Goal: Task Accomplishment & Management: Manage account settings

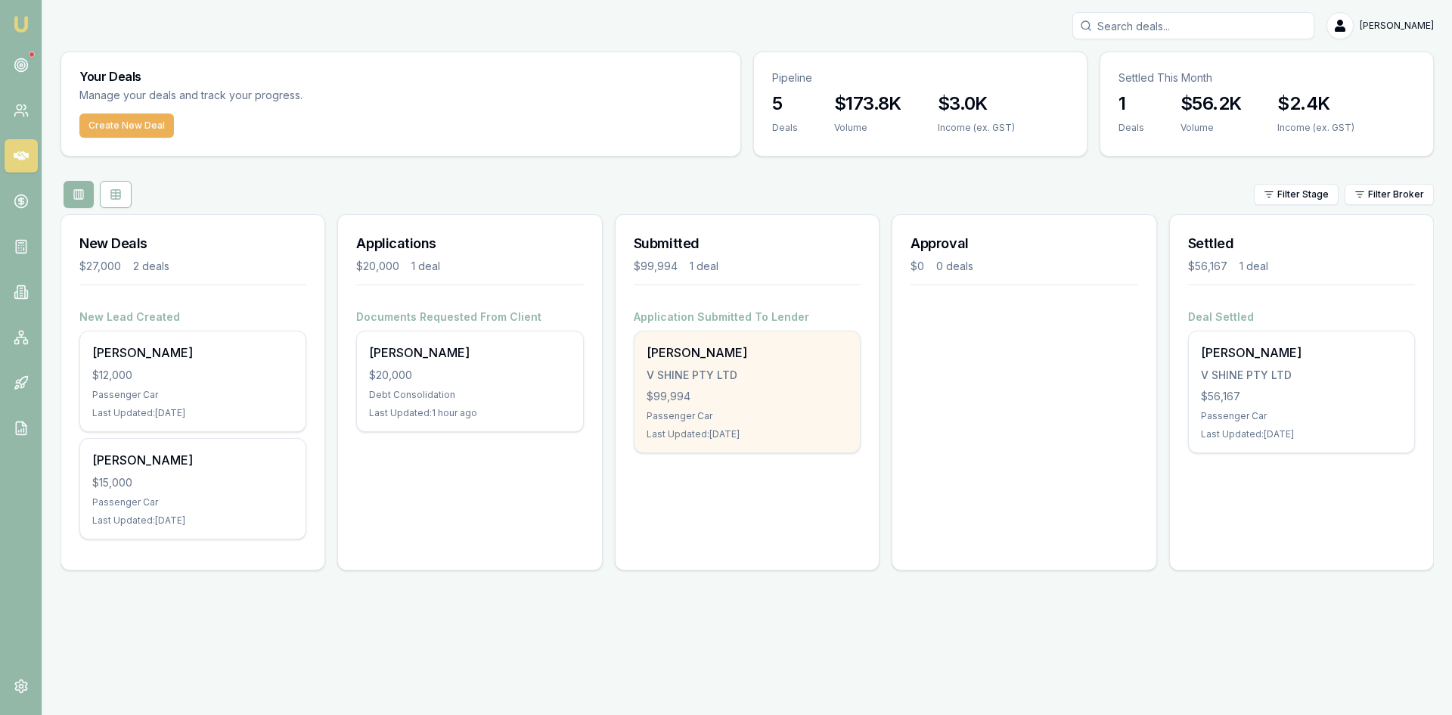
click at [684, 385] on div "Sella Silva V SHINE PTY LTD $99,994 Passenger Car Last Updated: 1 day ago" at bounding box center [746, 391] width 225 height 121
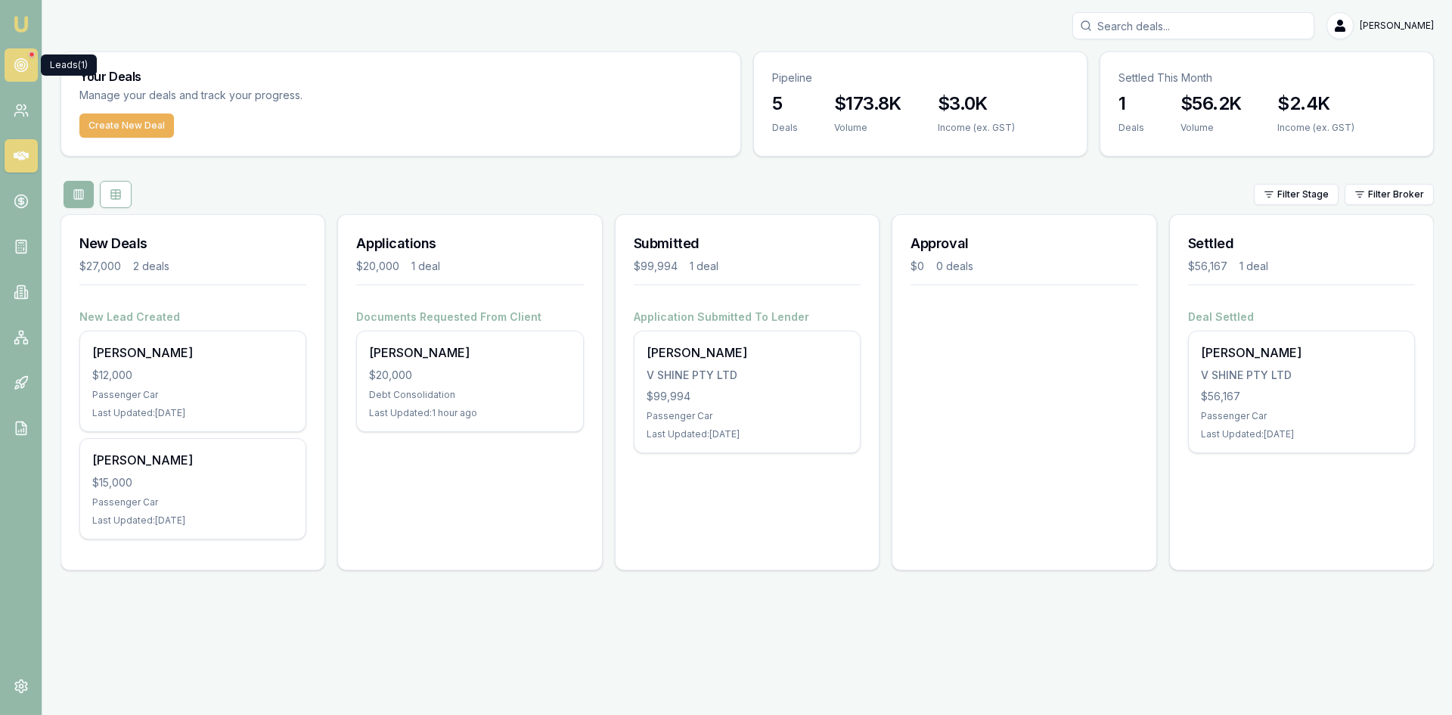
click at [20, 63] on icon at bounding box center [21, 64] width 15 height 15
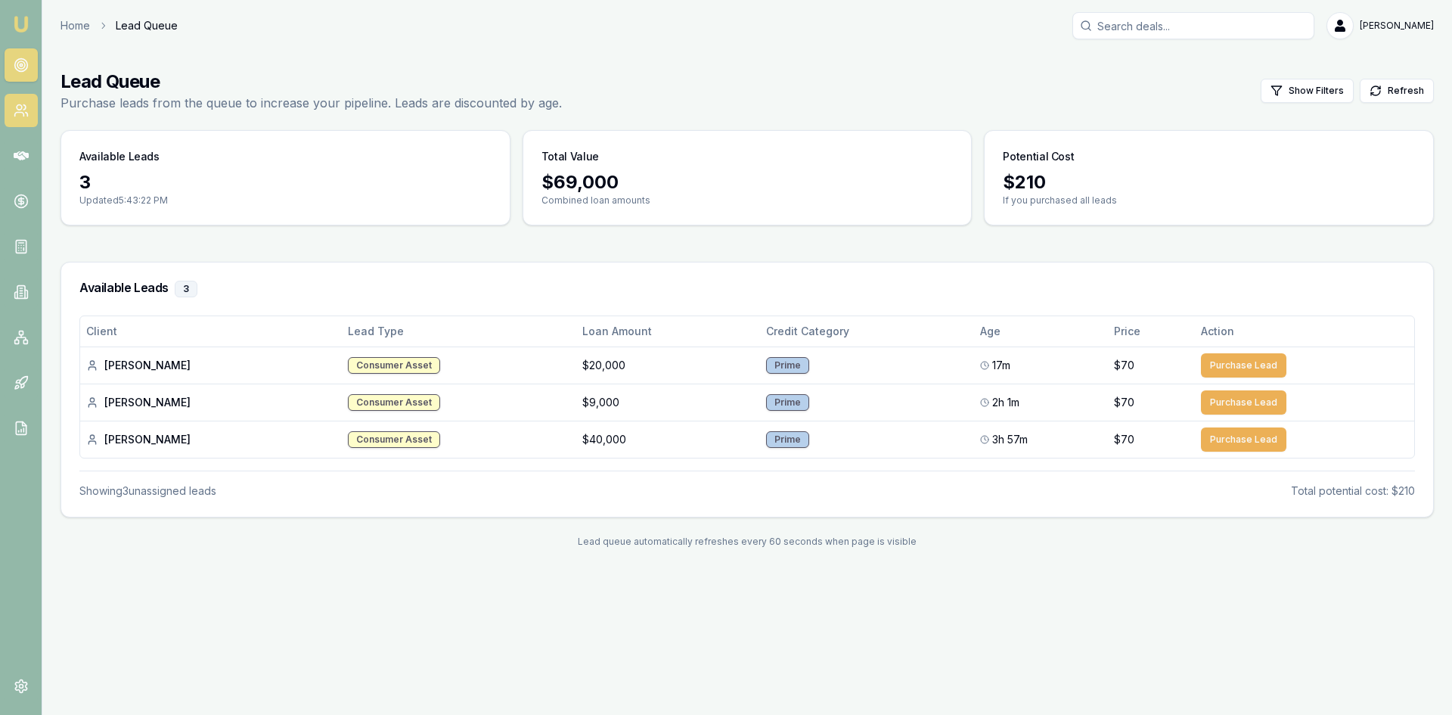
click at [17, 116] on icon at bounding box center [21, 110] width 15 height 15
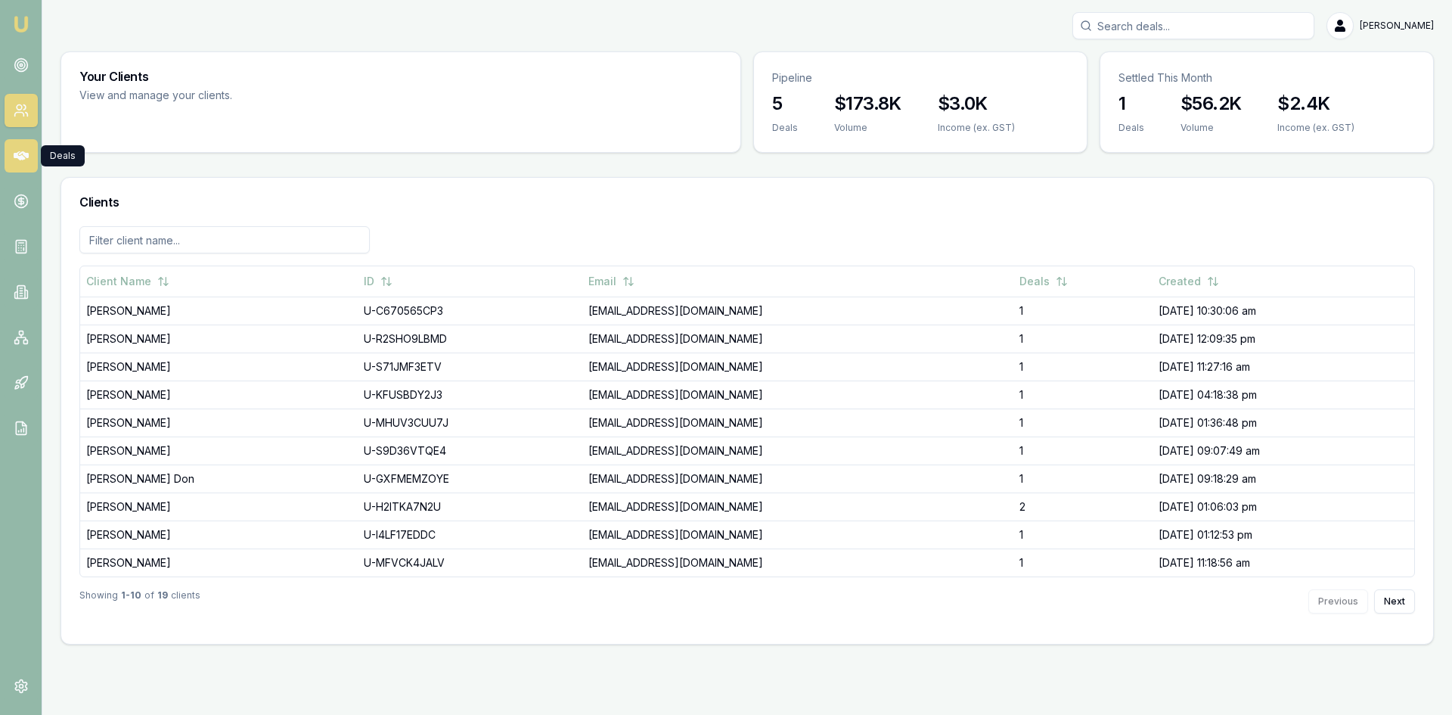
click at [18, 148] on icon at bounding box center [21, 155] width 15 height 15
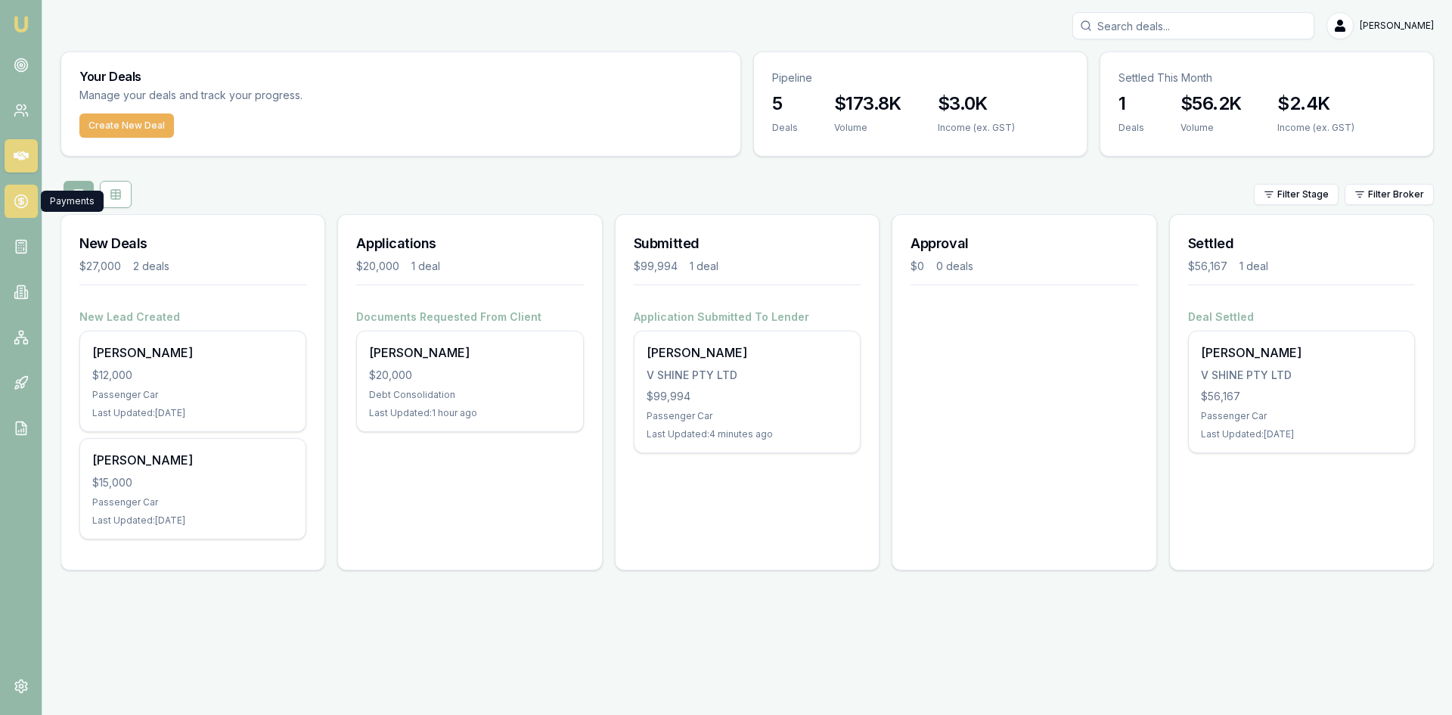
click at [26, 209] on link at bounding box center [21, 200] width 33 height 33
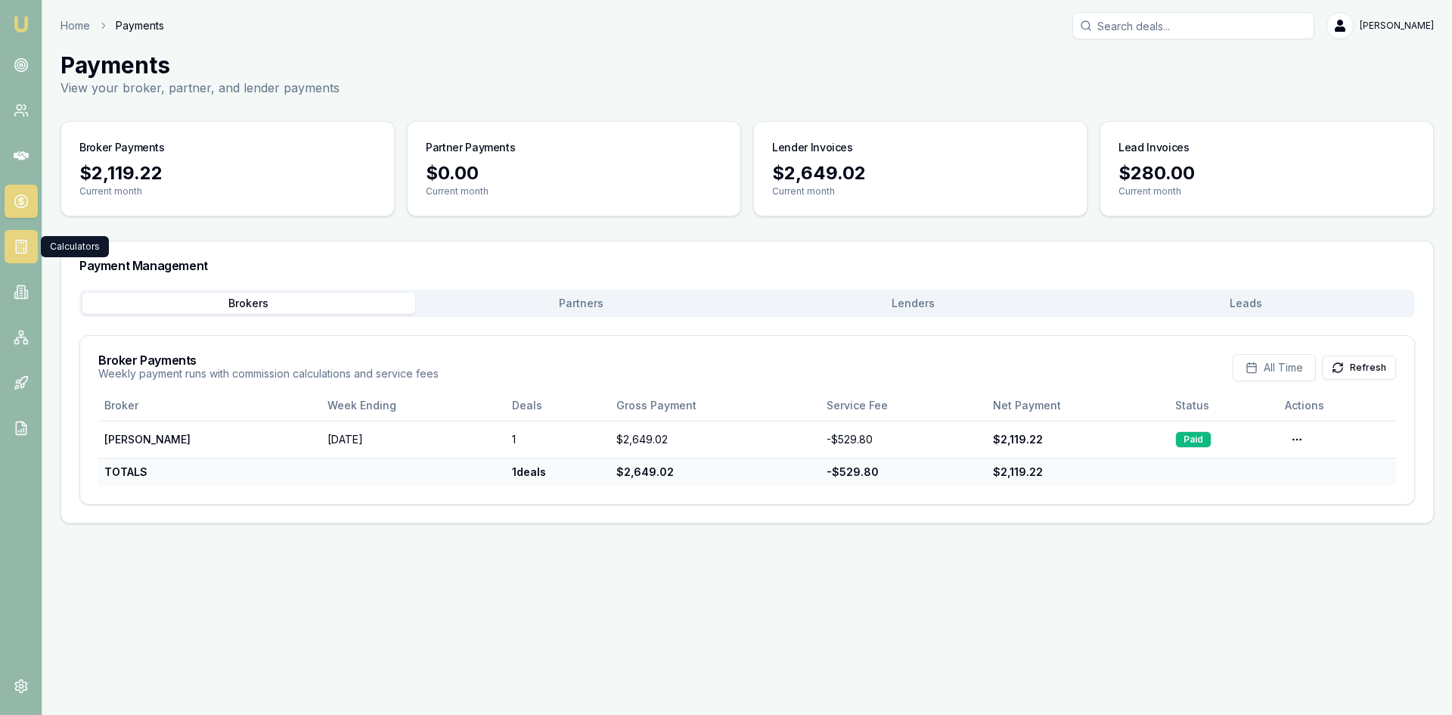
click at [23, 239] on icon at bounding box center [21, 246] width 15 height 15
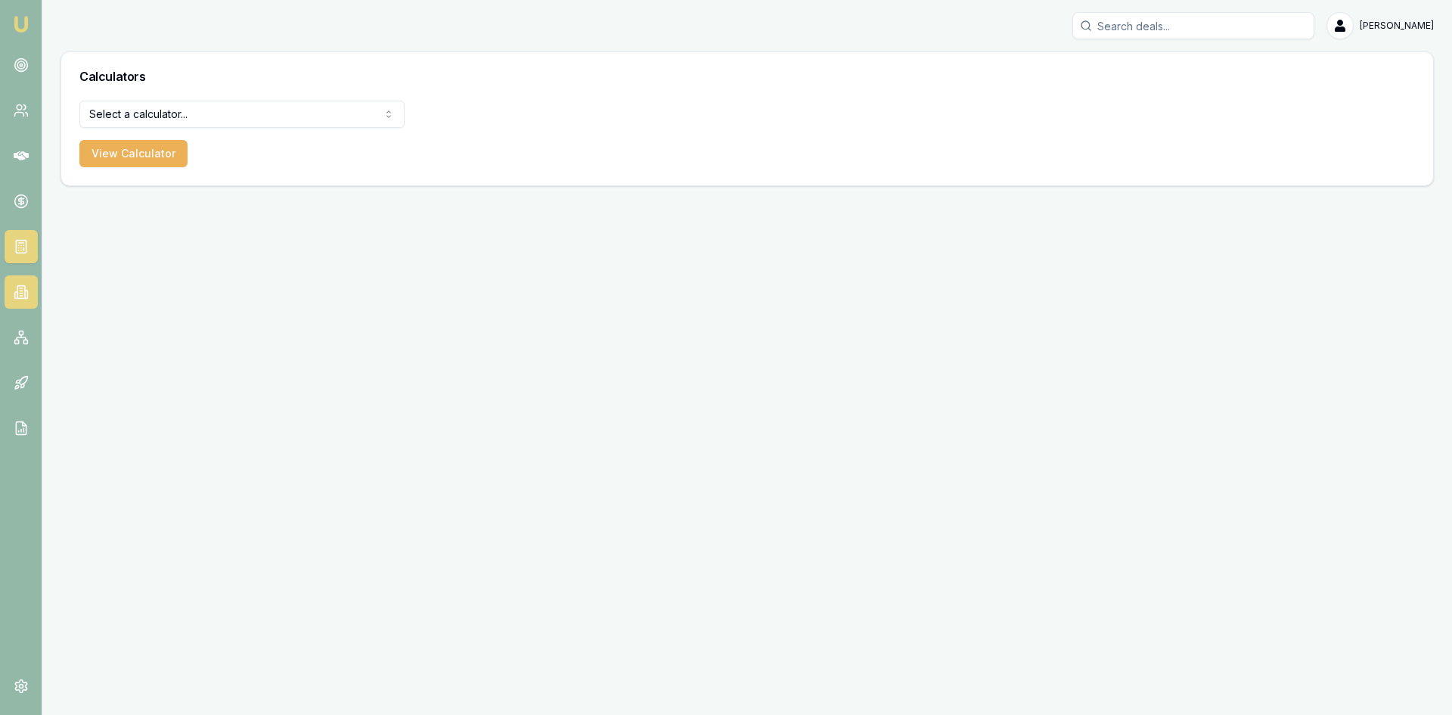
click at [23, 284] on link at bounding box center [21, 291] width 33 height 33
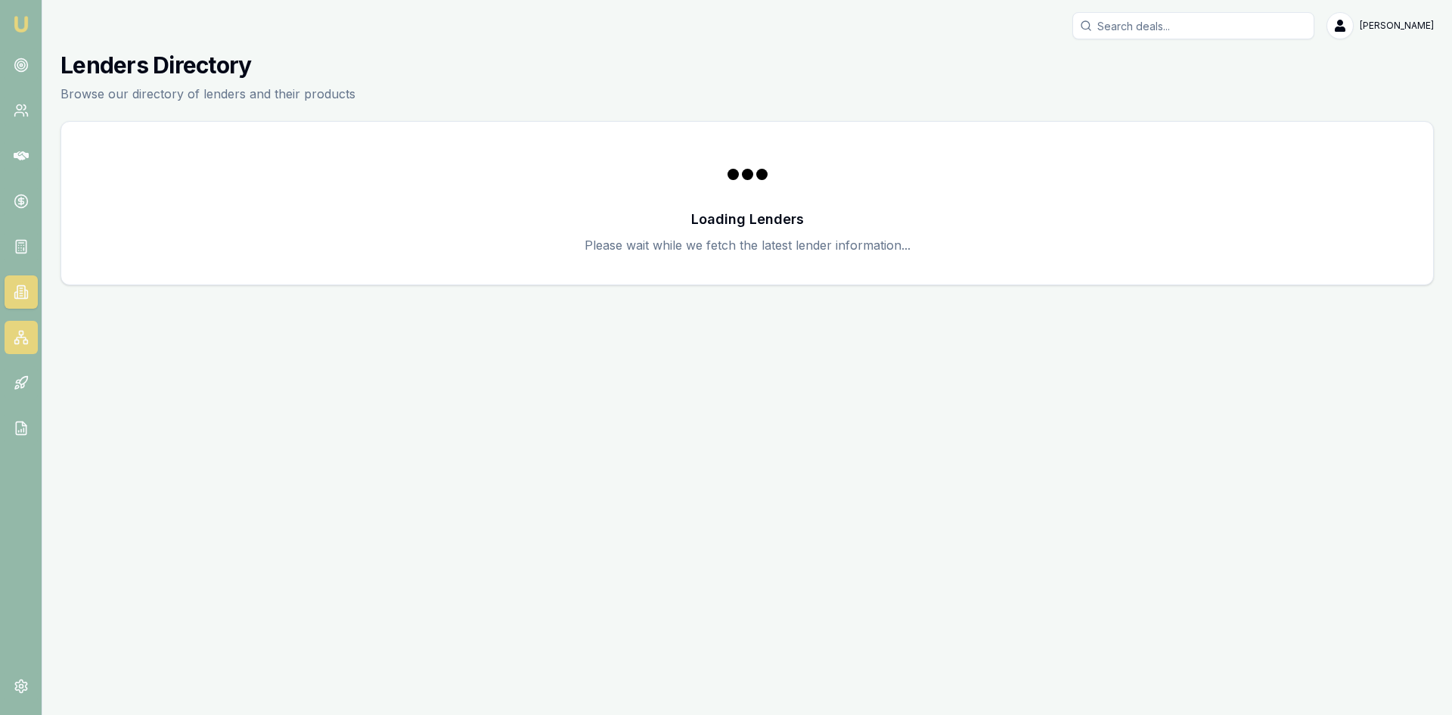
click at [26, 339] on icon at bounding box center [21, 337] width 15 height 15
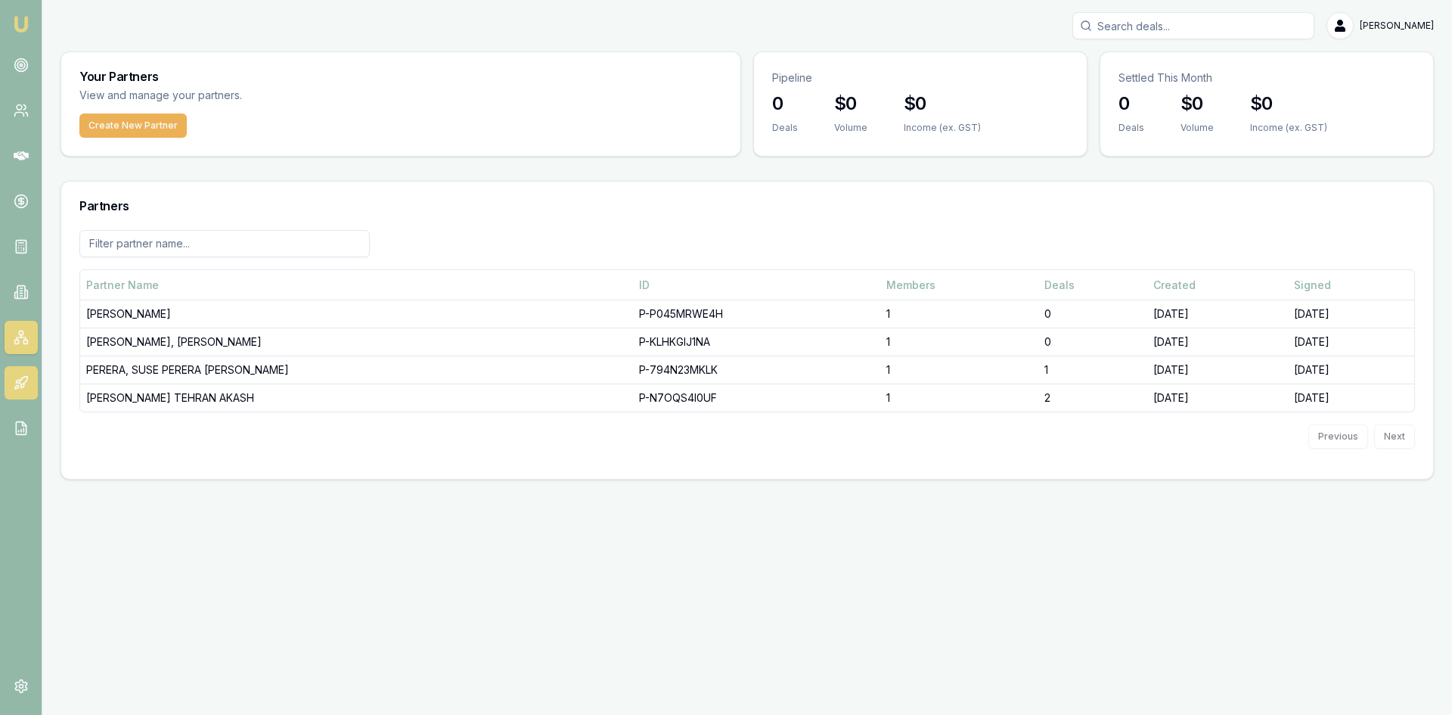
click at [19, 368] on link at bounding box center [21, 382] width 33 height 33
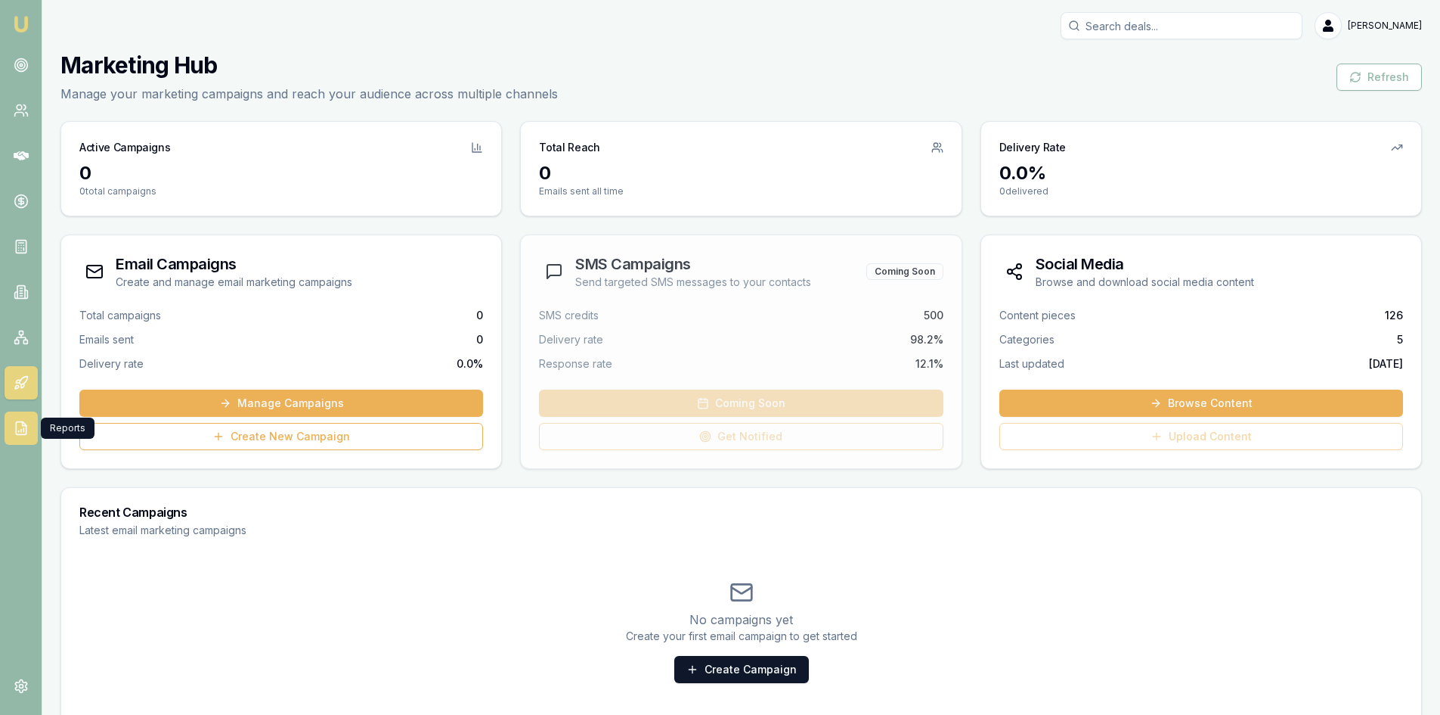
click at [20, 418] on link at bounding box center [21, 427] width 33 height 33
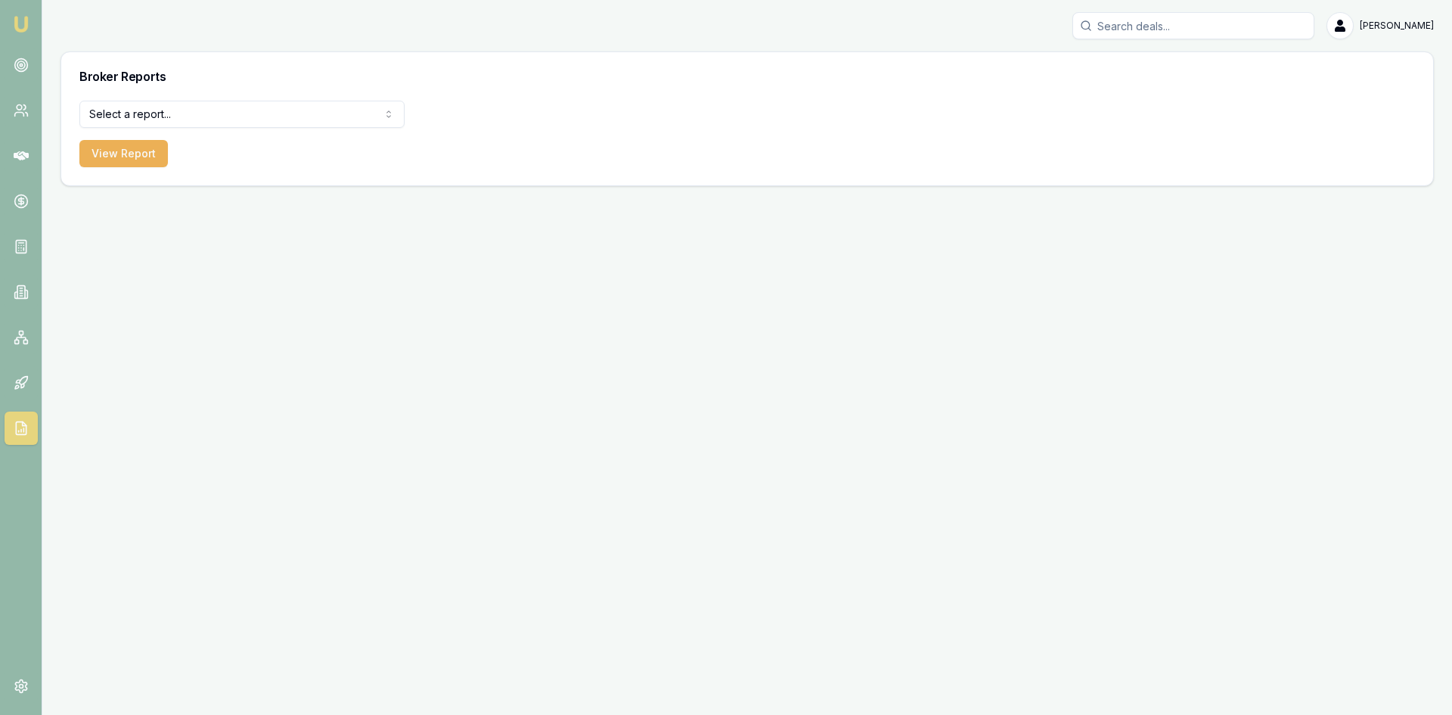
click at [110, 116] on html "Emu Broker Wendy Fonseka Toggle Menu Broker Reports Select a report... Equifax …" at bounding box center [726, 357] width 1452 height 715
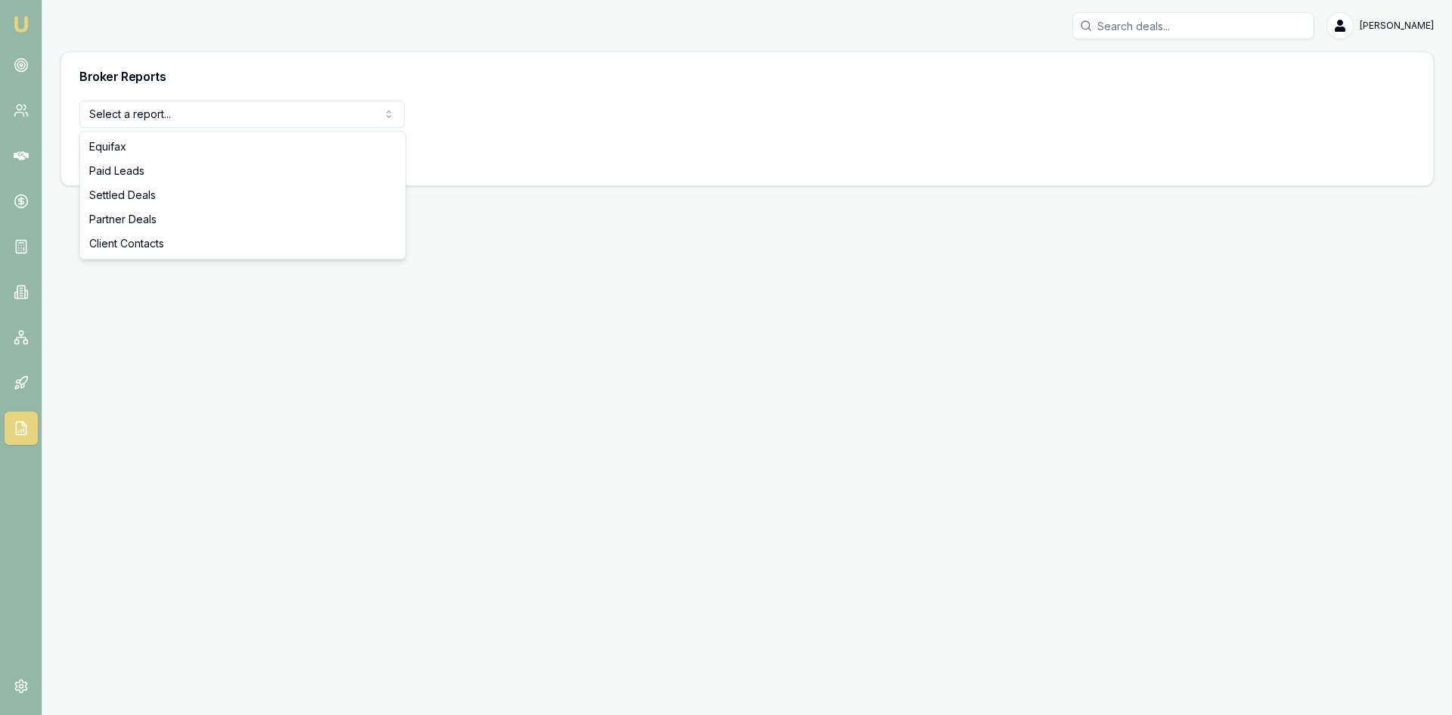
select select "settled-deals"
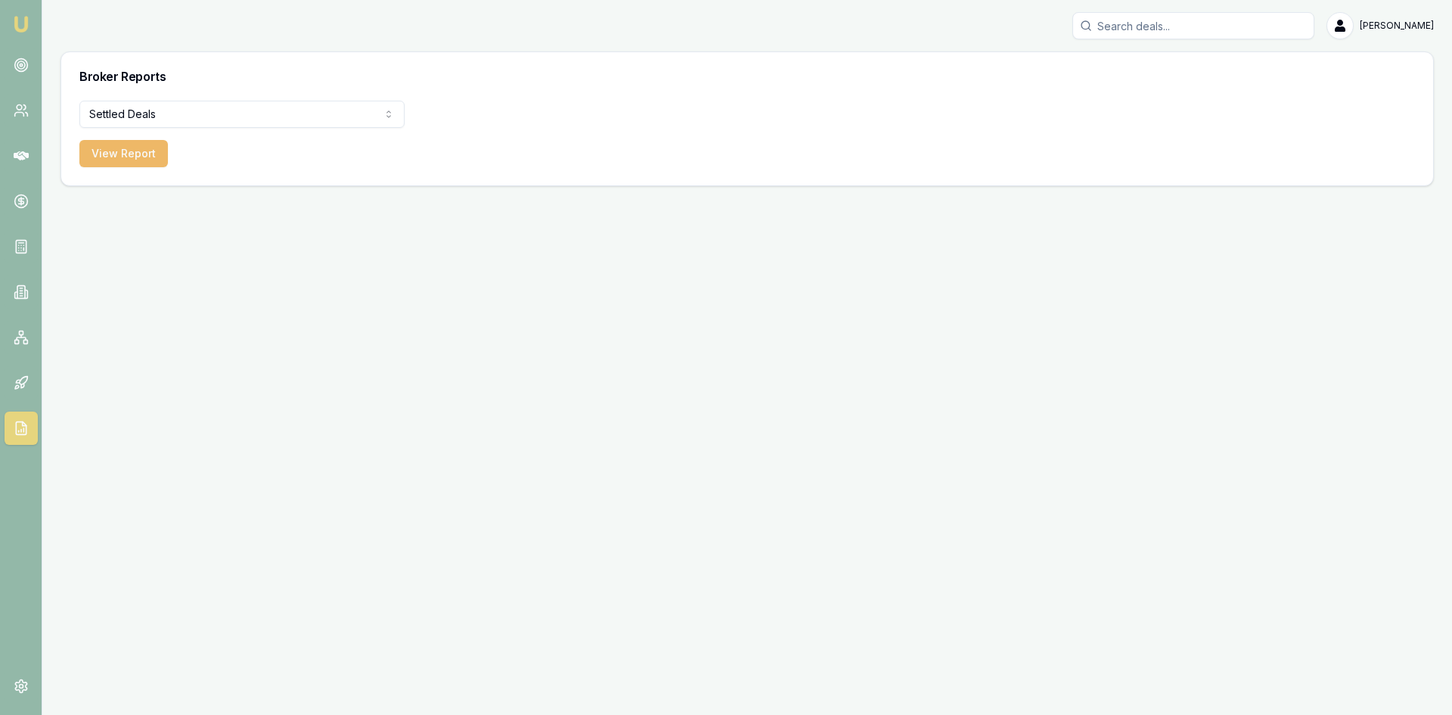
click at [118, 155] on button "View Report" at bounding box center [123, 153] width 88 height 27
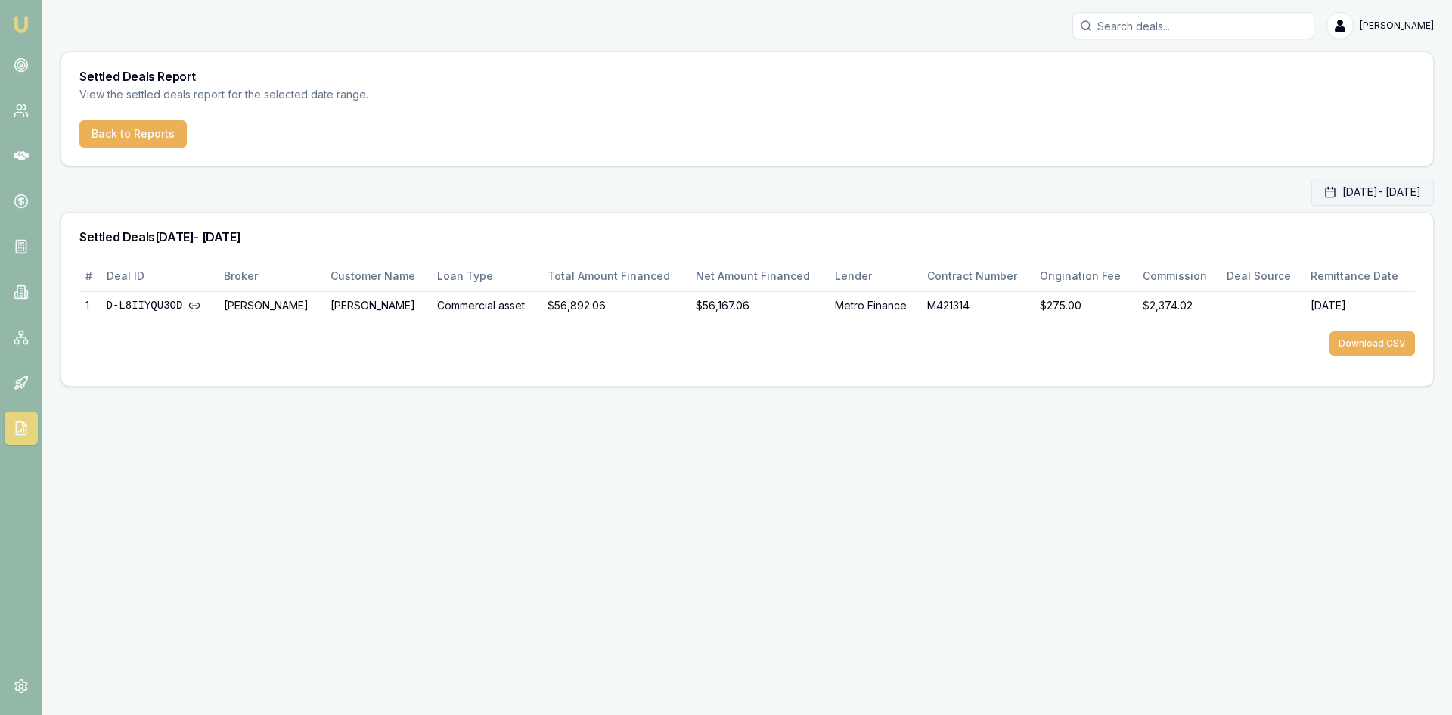
click at [1346, 194] on button "Aug 01, 2025 - Aug 31, 2025" at bounding box center [1372, 191] width 122 height 27
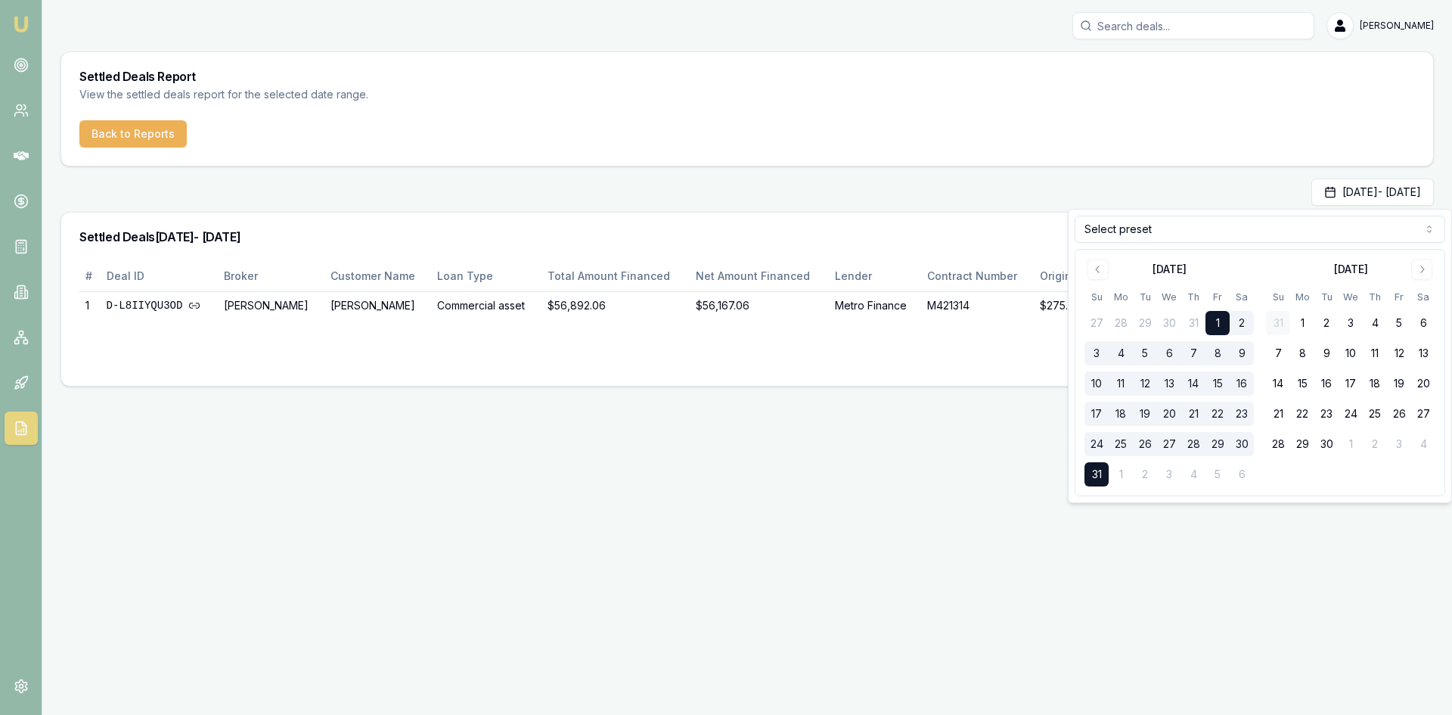
click at [1181, 225] on html "Emu Broker Wendy Fonseka Toggle Menu Settled Deals Report View the settled deal…" at bounding box center [726, 357] width 1452 height 715
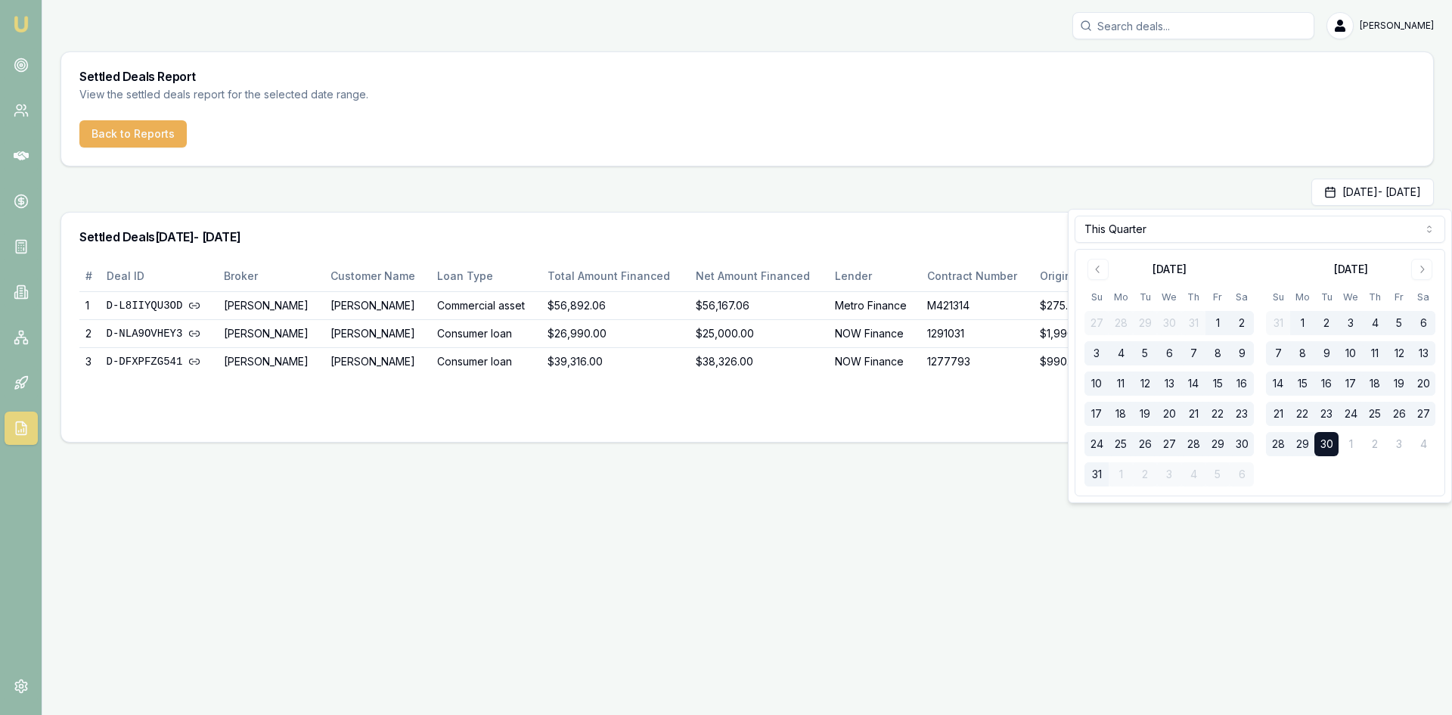
click at [896, 433] on div "# Deal ID Broker Customer Name Loan Type Total Amount Financed Net Amount Finan…" at bounding box center [747, 351] width 1372 height 181
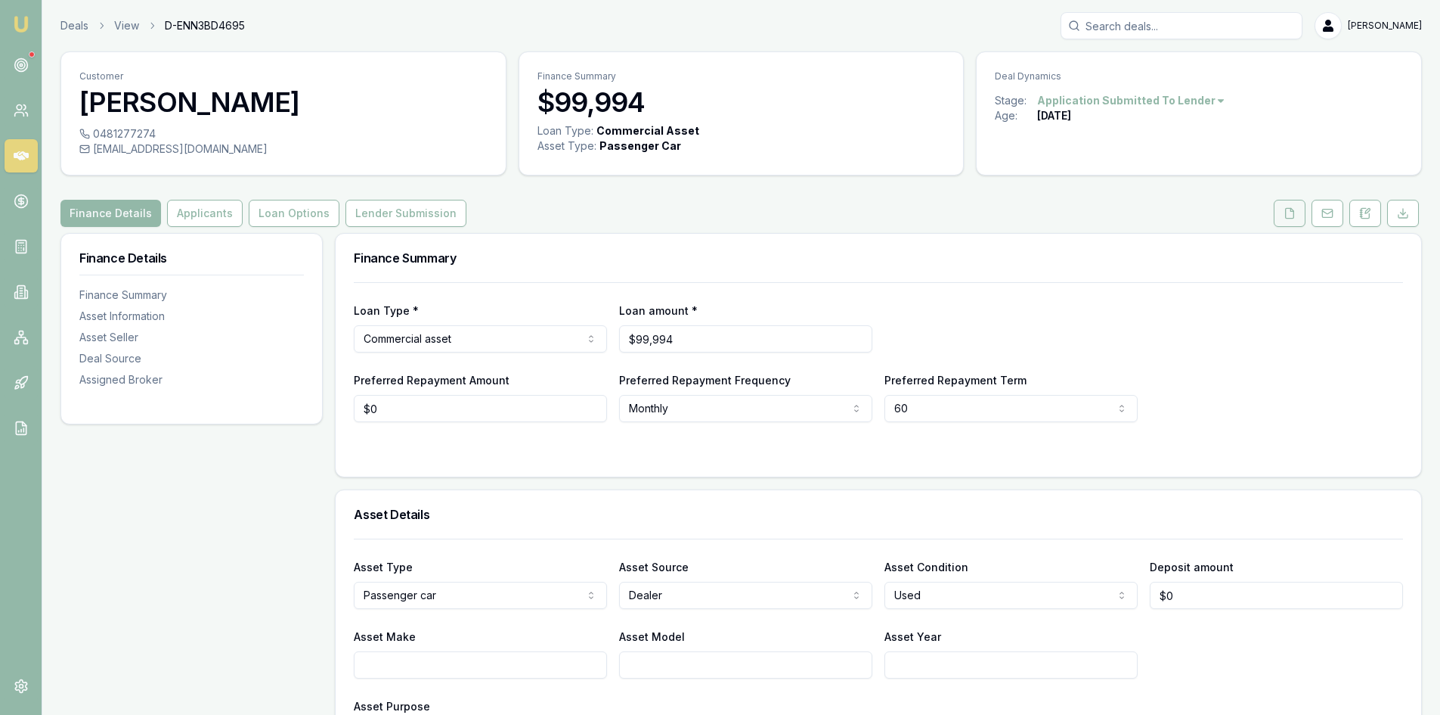
click at [1278, 213] on button at bounding box center [1290, 213] width 32 height 27
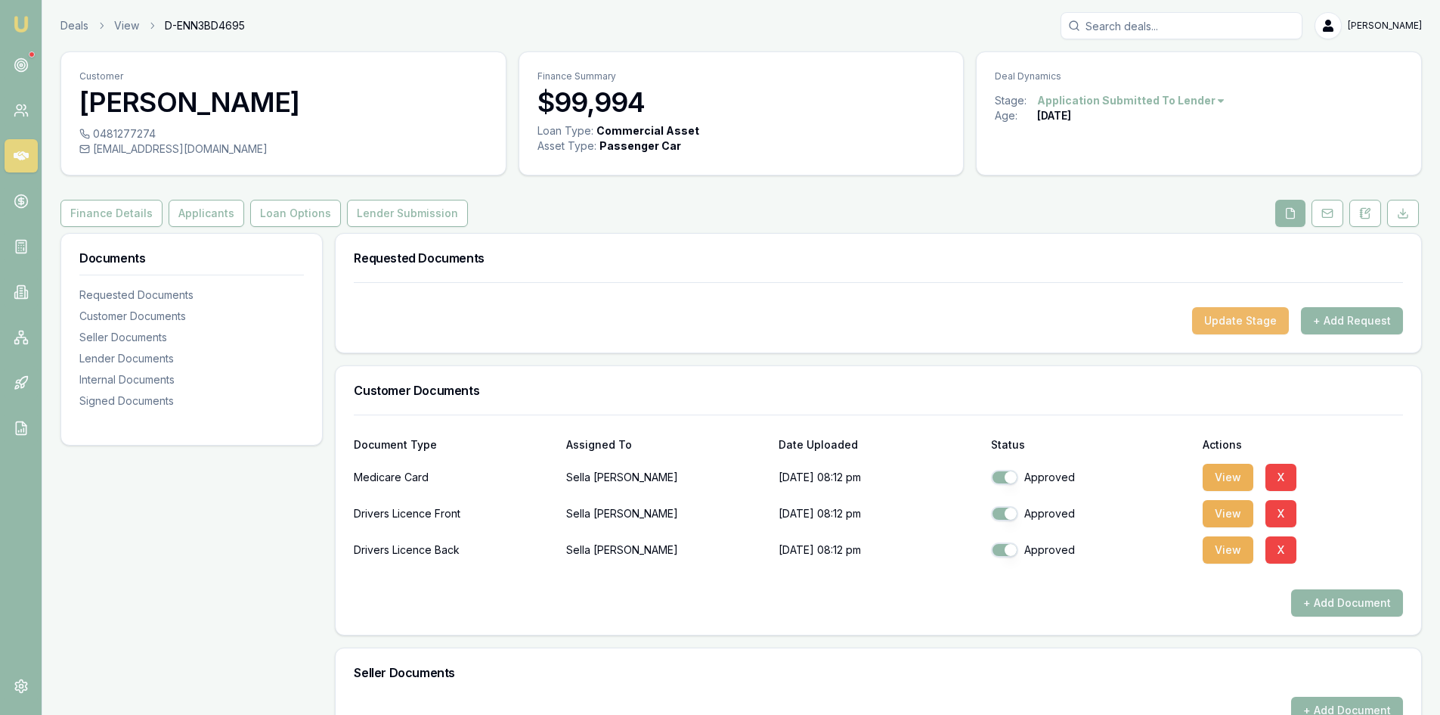
click at [1239, 321] on button "Update Stage" at bounding box center [1240, 320] width 97 height 27
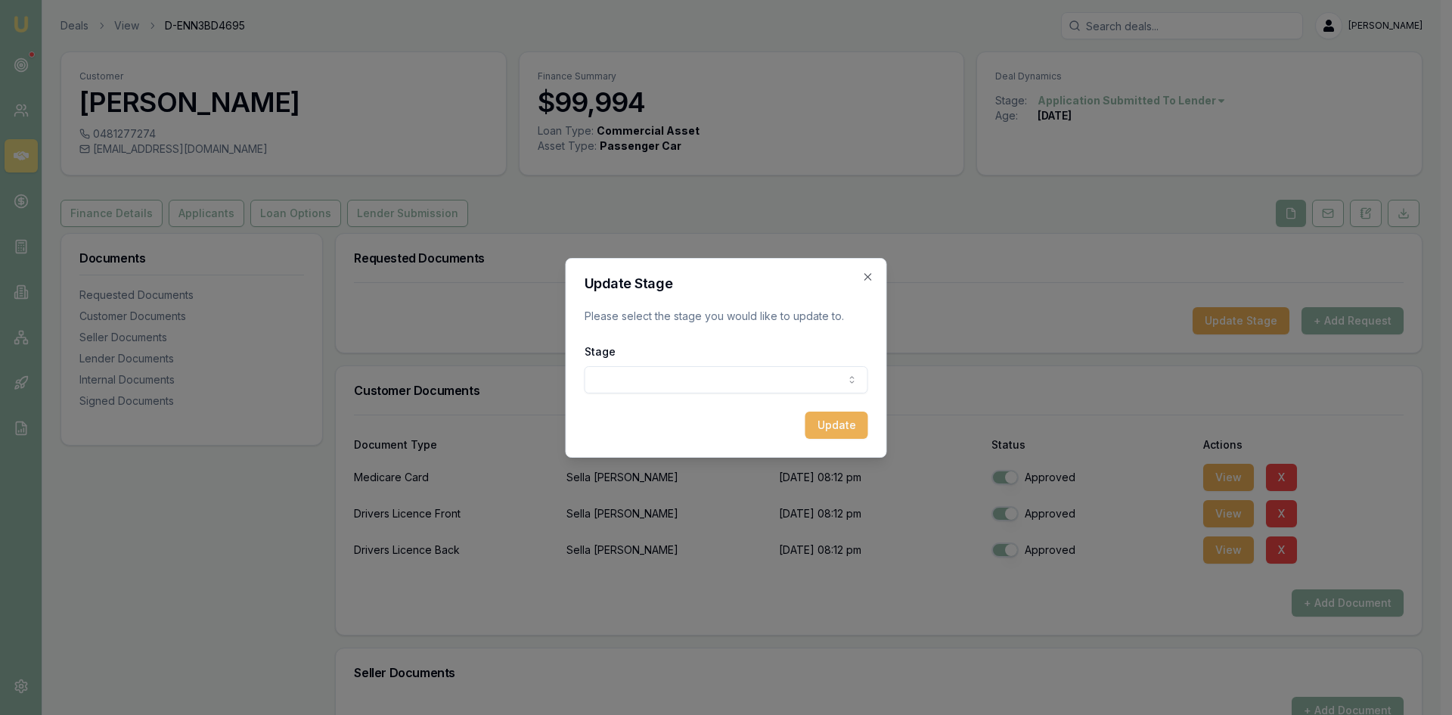
click at [741, 383] on body "Emu Broker Deals View D-ENN3BD4695 Wendy Fonseka Toggle Menu Customer Sella Sil…" at bounding box center [720, 357] width 1440 height 715
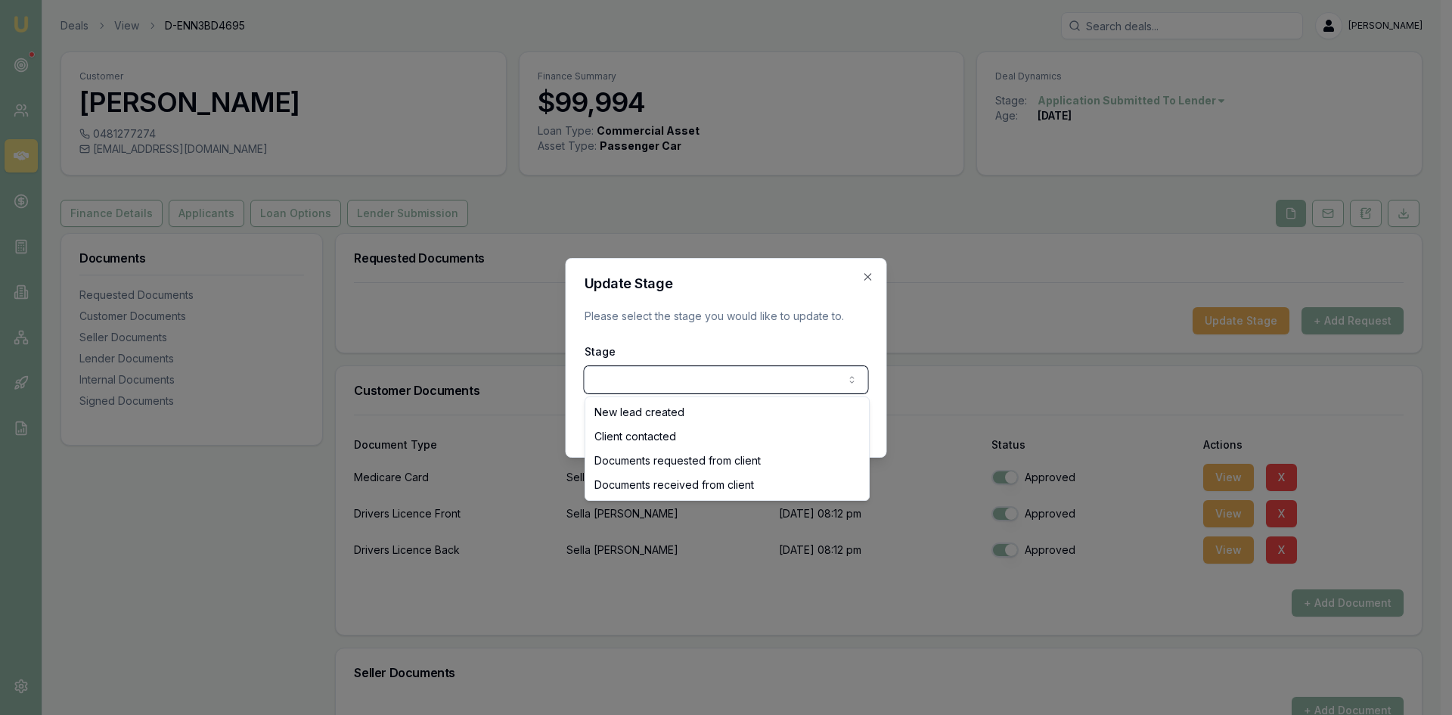
click at [867, 273] on body "Emu Broker Deals View D-ENN3BD4695 Wendy Fonseka Toggle Menu Customer Sella Sil…" at bounding box center [720, 357] width 1440 height 715
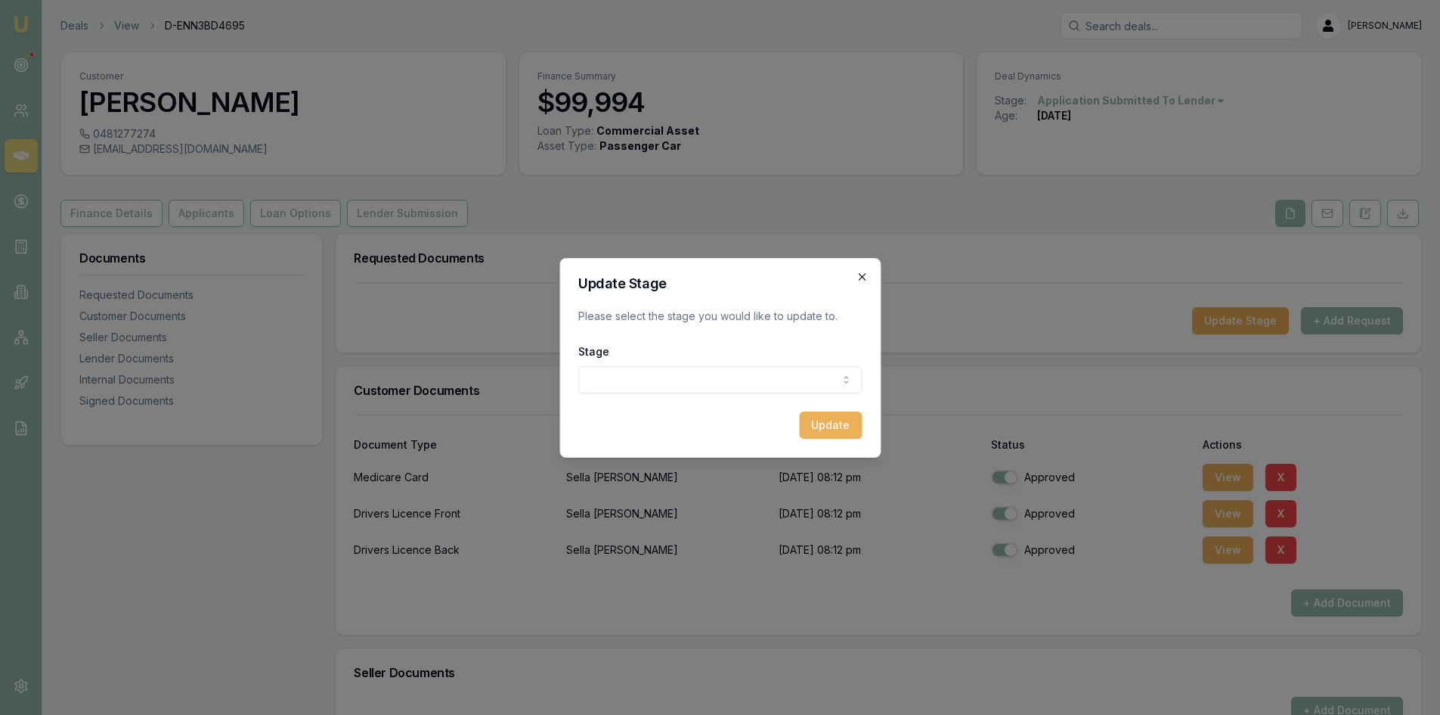
click at [865, 271] on icon "button" at bounding box center [862, 277] width 12 height 12
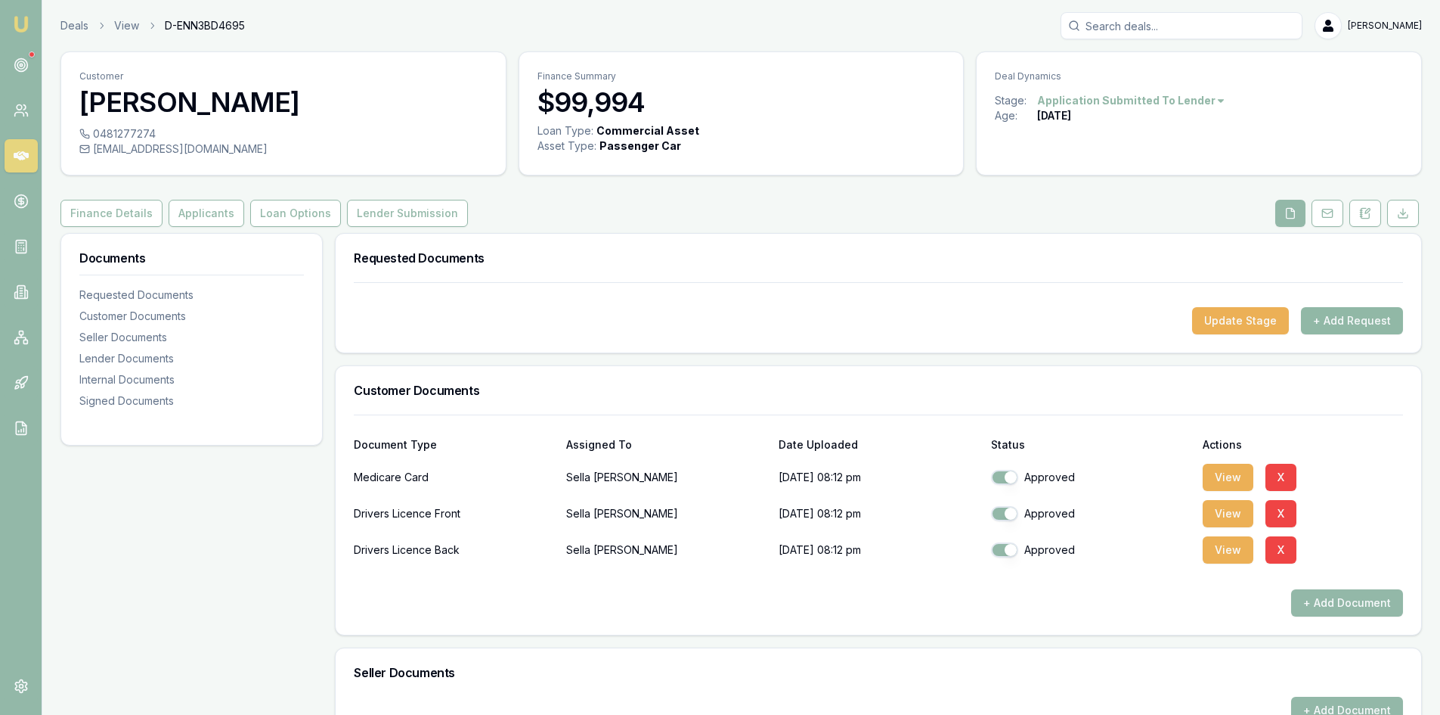
click at [1357, 323] on button "+ Add Request" at bounding box center [1352, 320] width 102 height 27
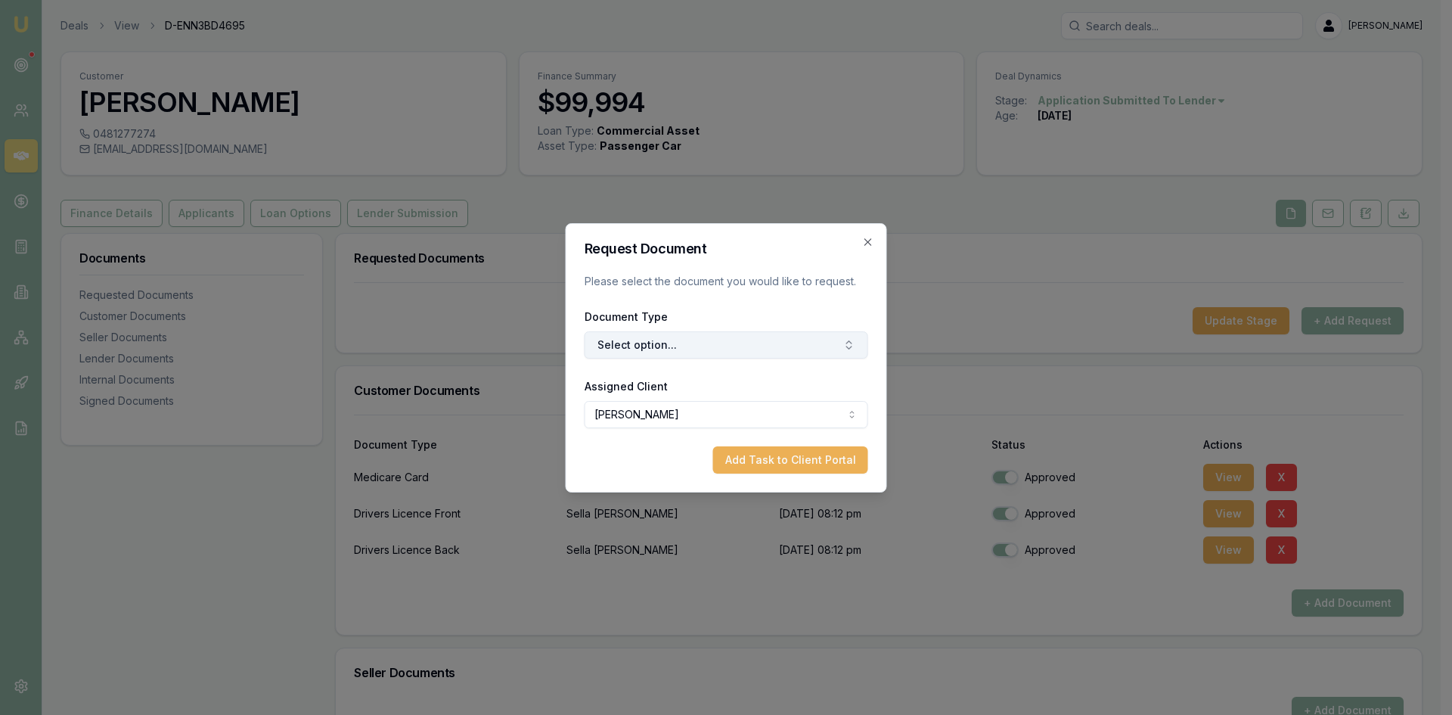
click at [683, 346] on button "Select option..." at bounding box center [726, 344] width 284 height 27
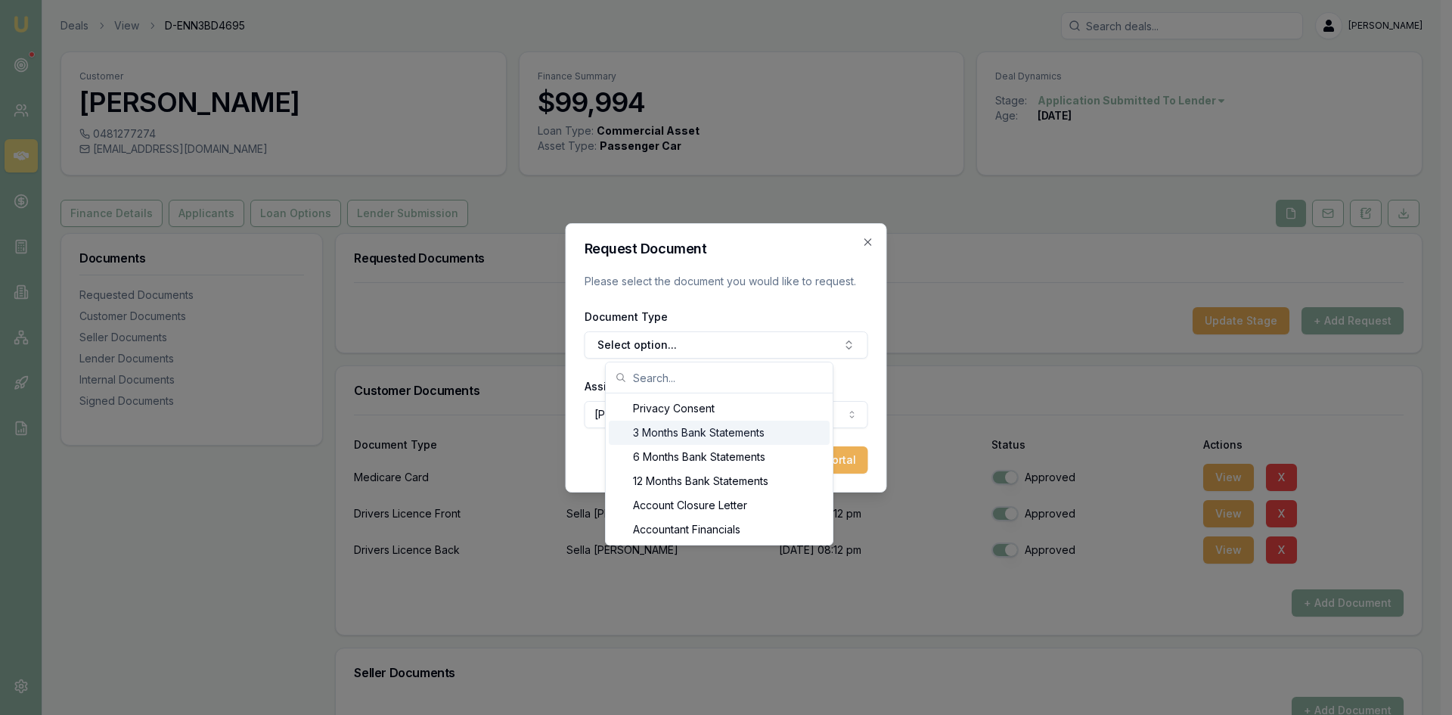
click at [678, 426] on div "3 Months Bank Statements" at bounding box center [719, 432] width 221 height 24
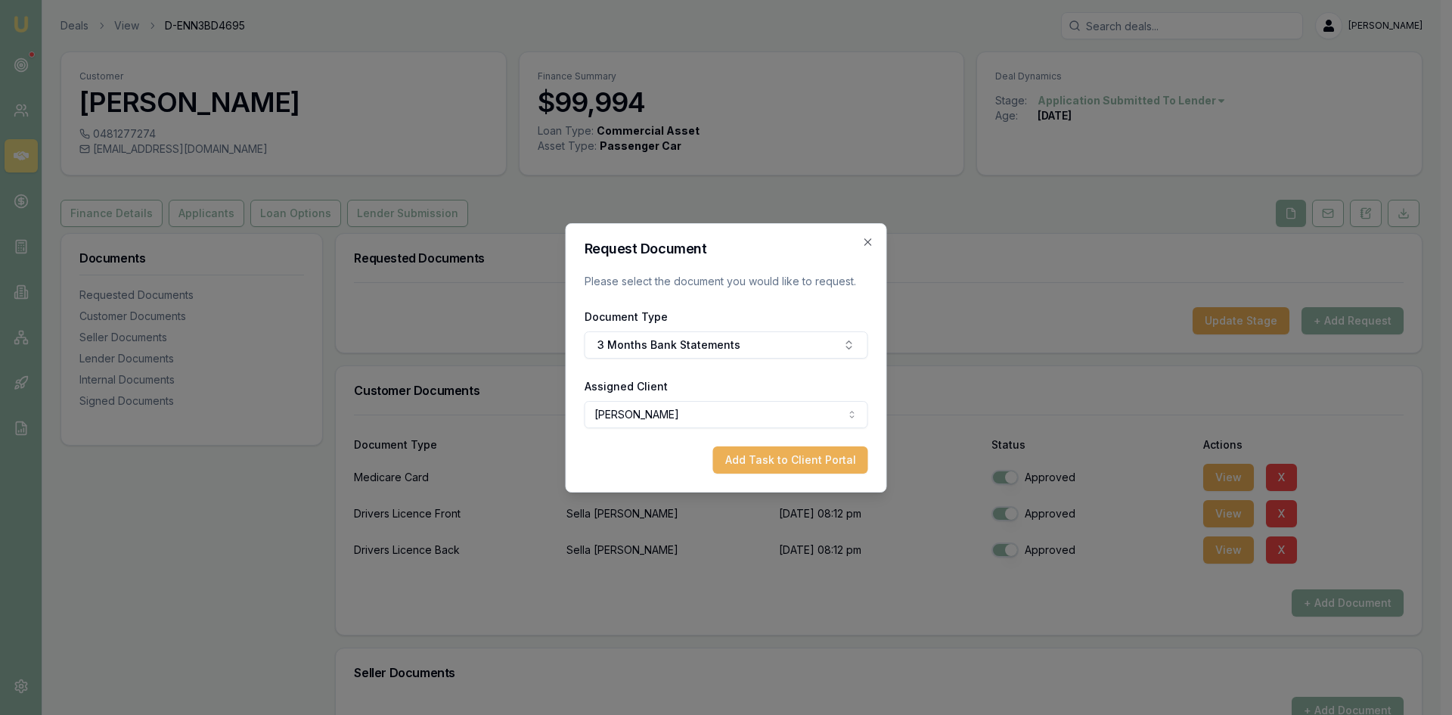
click at [653, 418] on body "Emu Broker Deals View D-ENN3BD4695 Wendy Fonseka Toggle Menu Customer Sella Sil…" at bounding box center [720, 357] width 1440 height 715
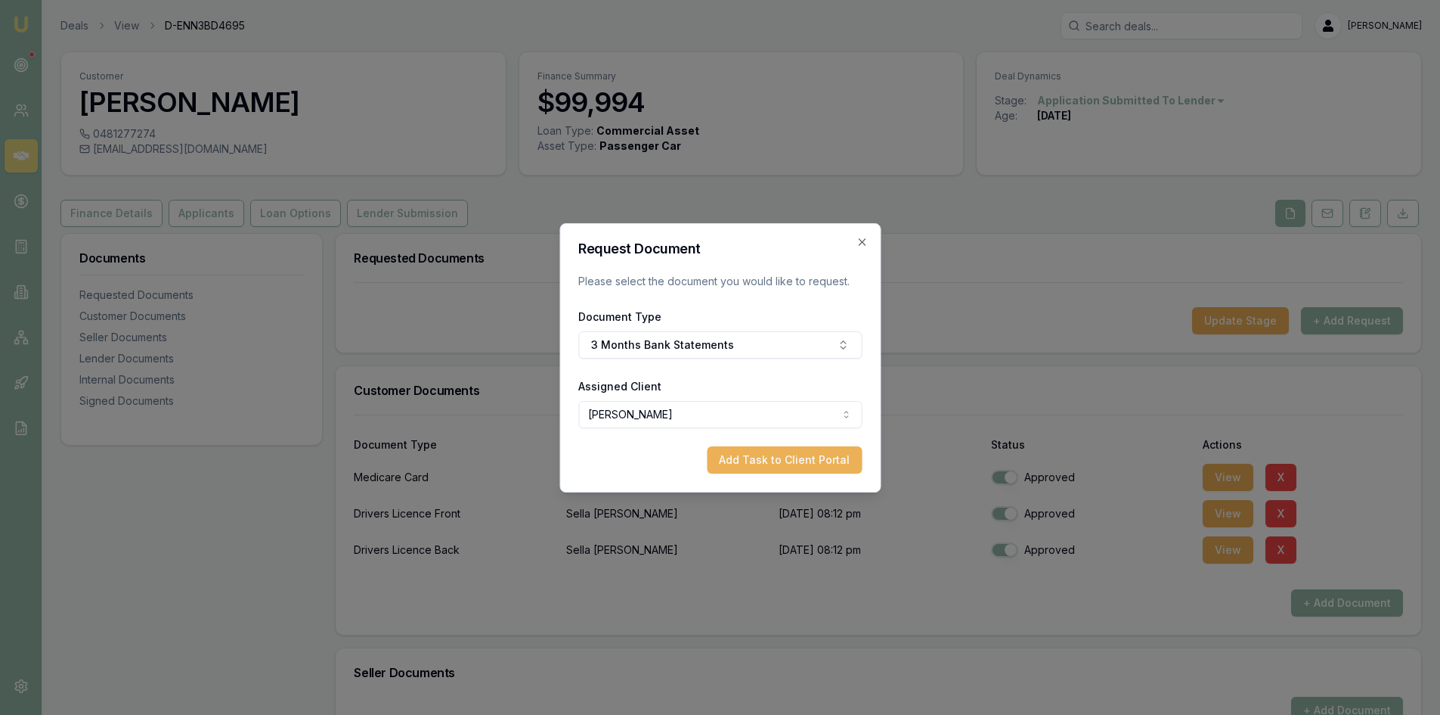
click at [746, 457] on button "Add Task to Client Portal" at bounding box center [784, 459] width 155 height 27
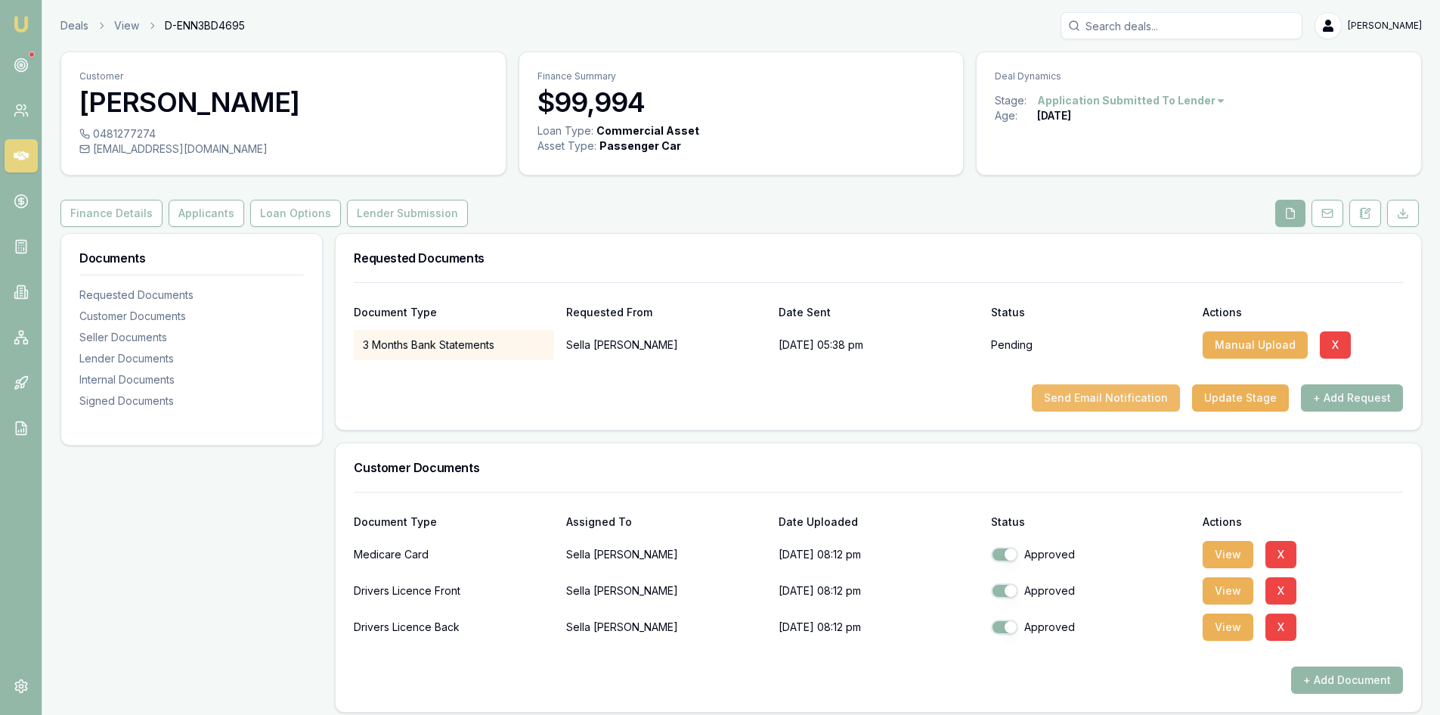
click at [1074, 403] on button "Send Email Notification" at bounding box center [1106, 397] width 148 height 27
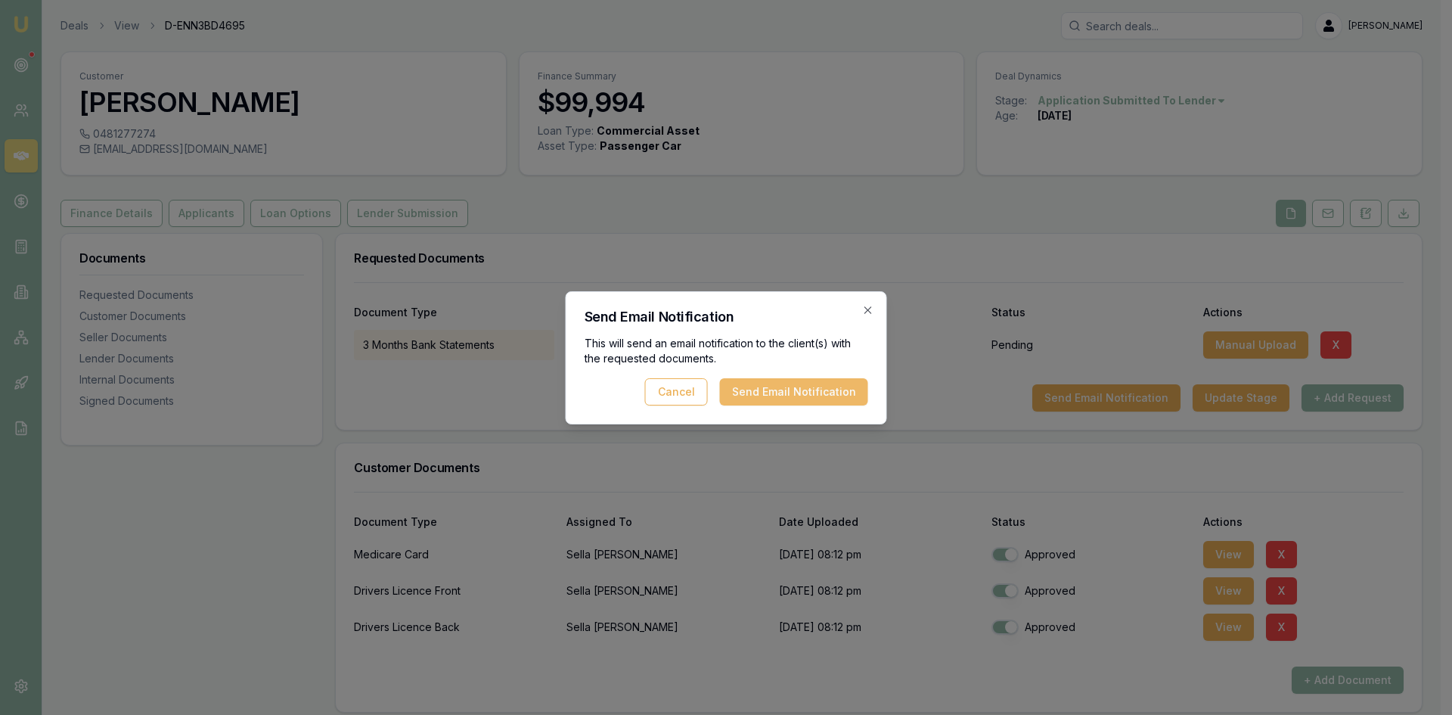
click at [757, 390] on button "Send Email Notification" at bounding box center [794, 391] width 148 height 27
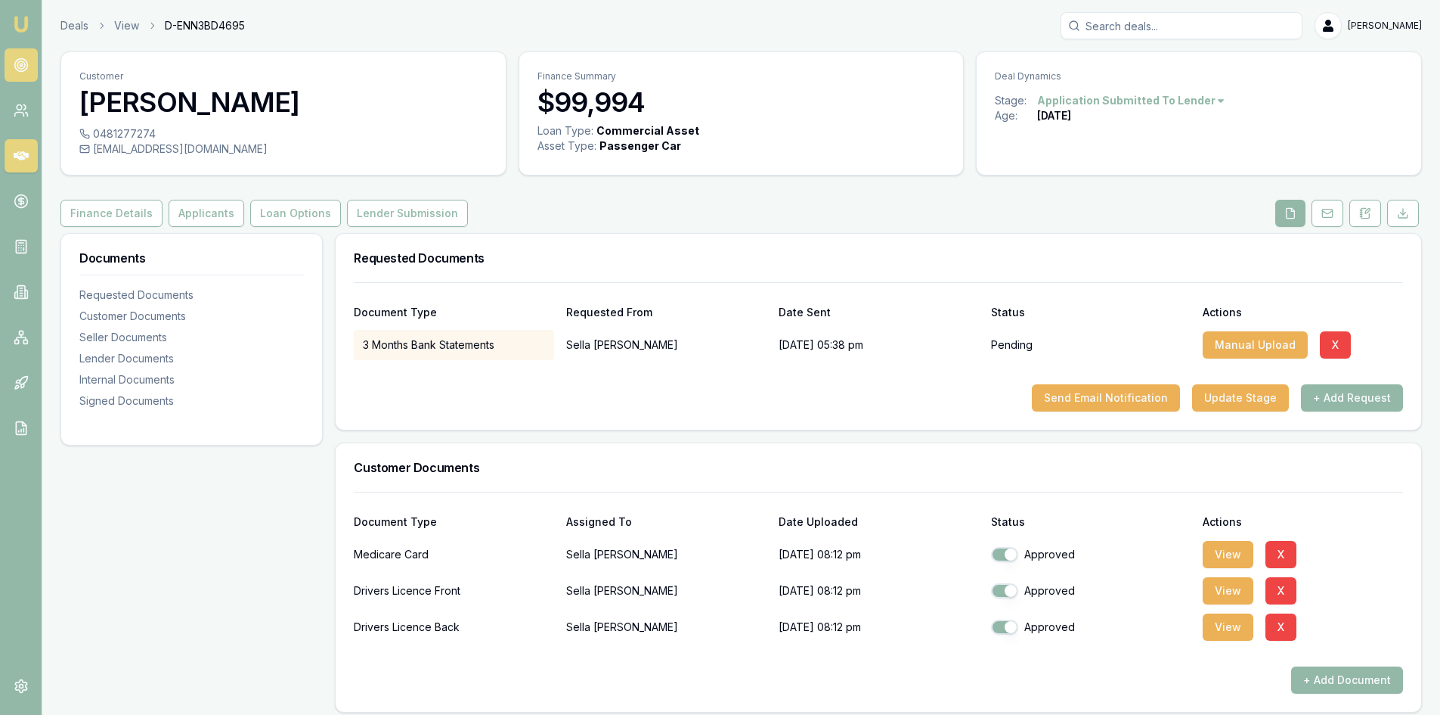
click at [17, 64] on circle at bounding box center [21, 65] width 8 height 8
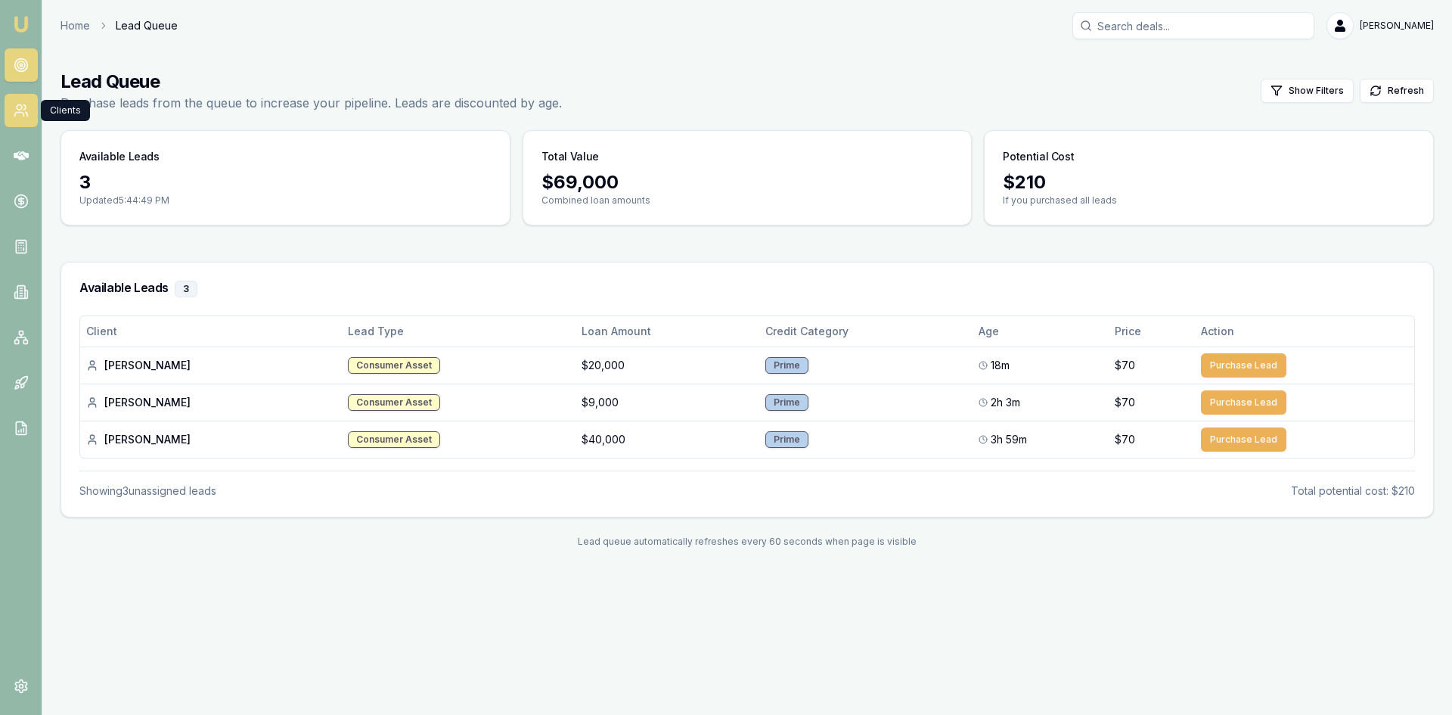
click at [11, 113] on link at bounding box center [21, 110] width 33 height 33
